Goal: Find specific page/section: Find specific page/section

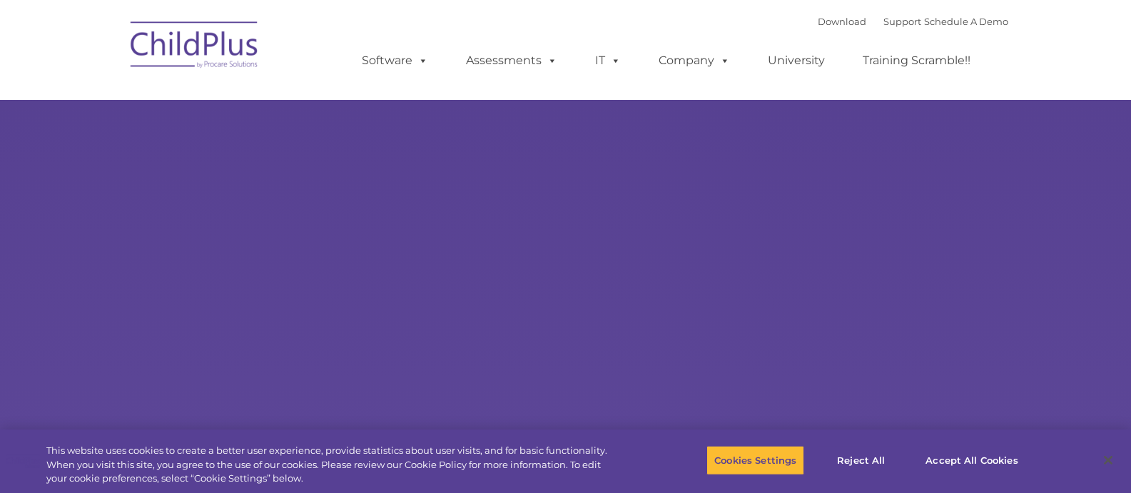
select select "MEDIUM"
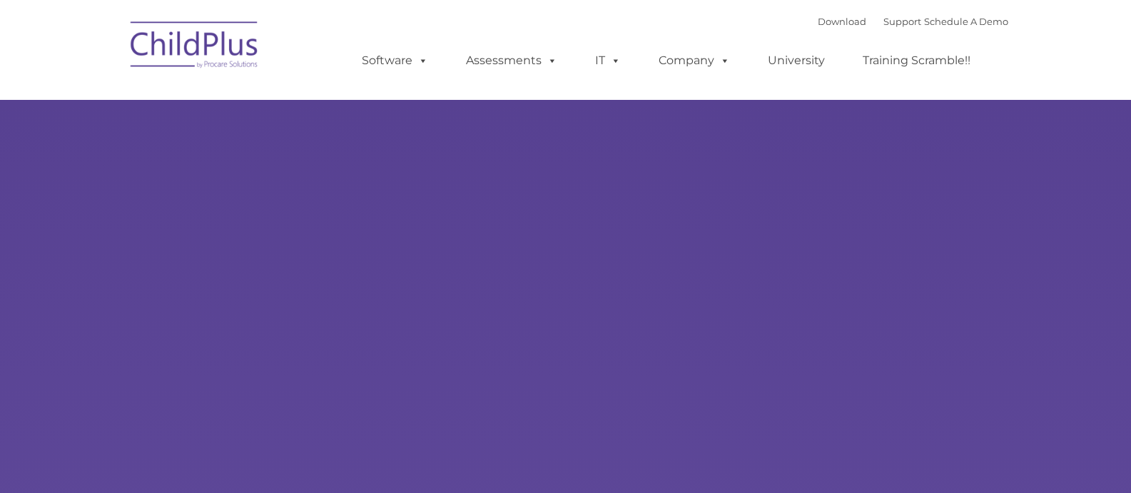
type input ""
select select "MEDIUM"
